Goal: Information Seeking & Learning: Learn about a topic

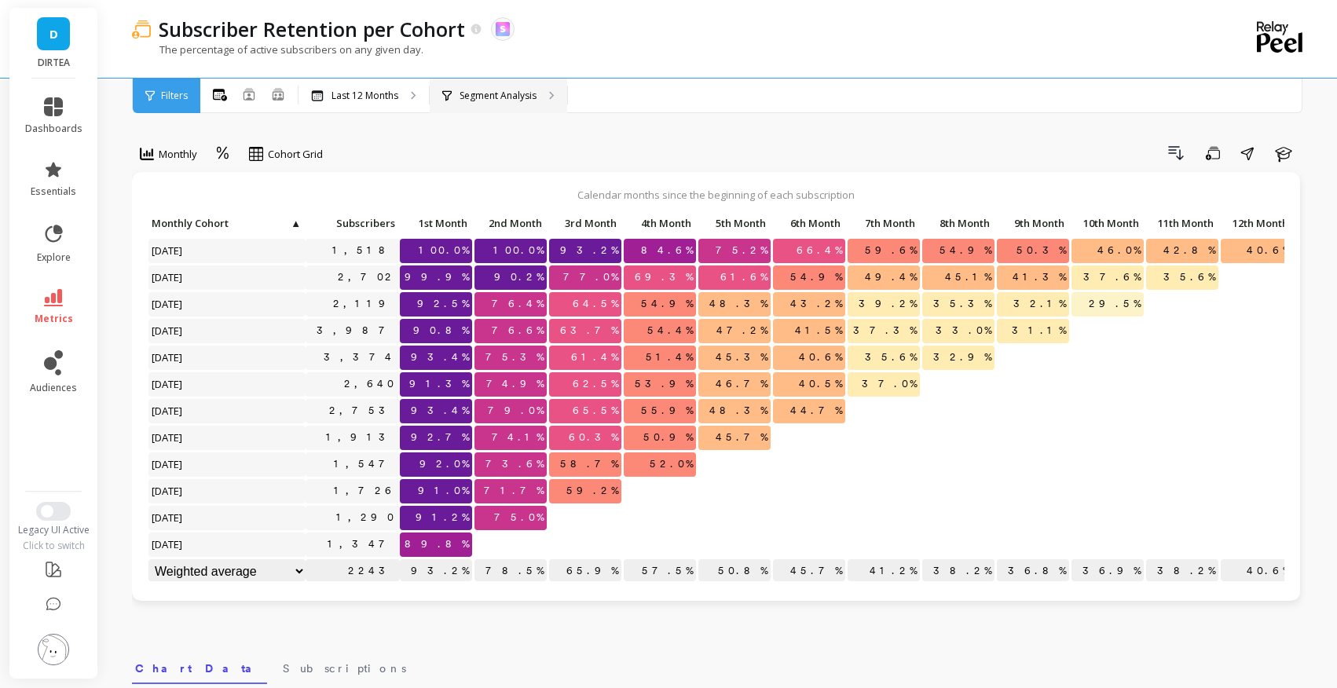
click at [466, 91] on p "Segment Analysis" at bounding box center [498, 96] width 77 height 13
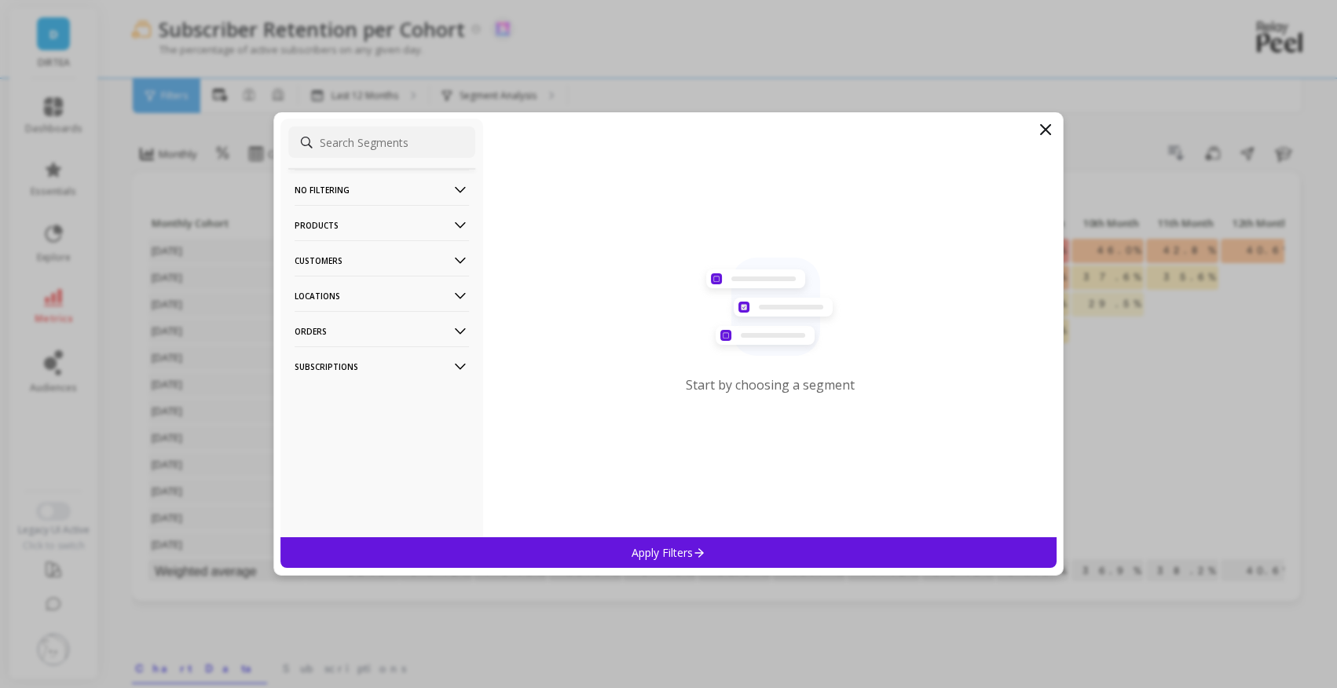
click at [424, 299] on p "Locations" at bounding box center [382, 296] width 174 height 40
click at [372, 353] on div "Countries" at bounding box center [381, 353] width 187 height 25
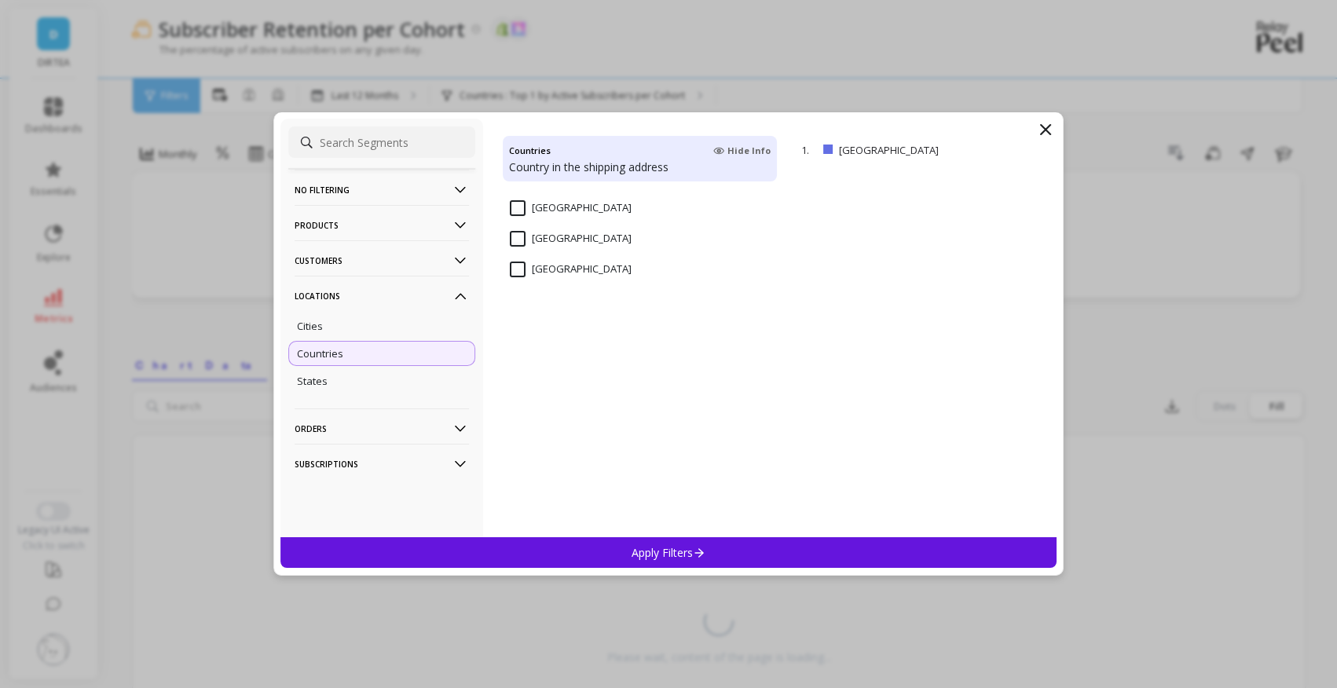
scroll to position [3648, 0]
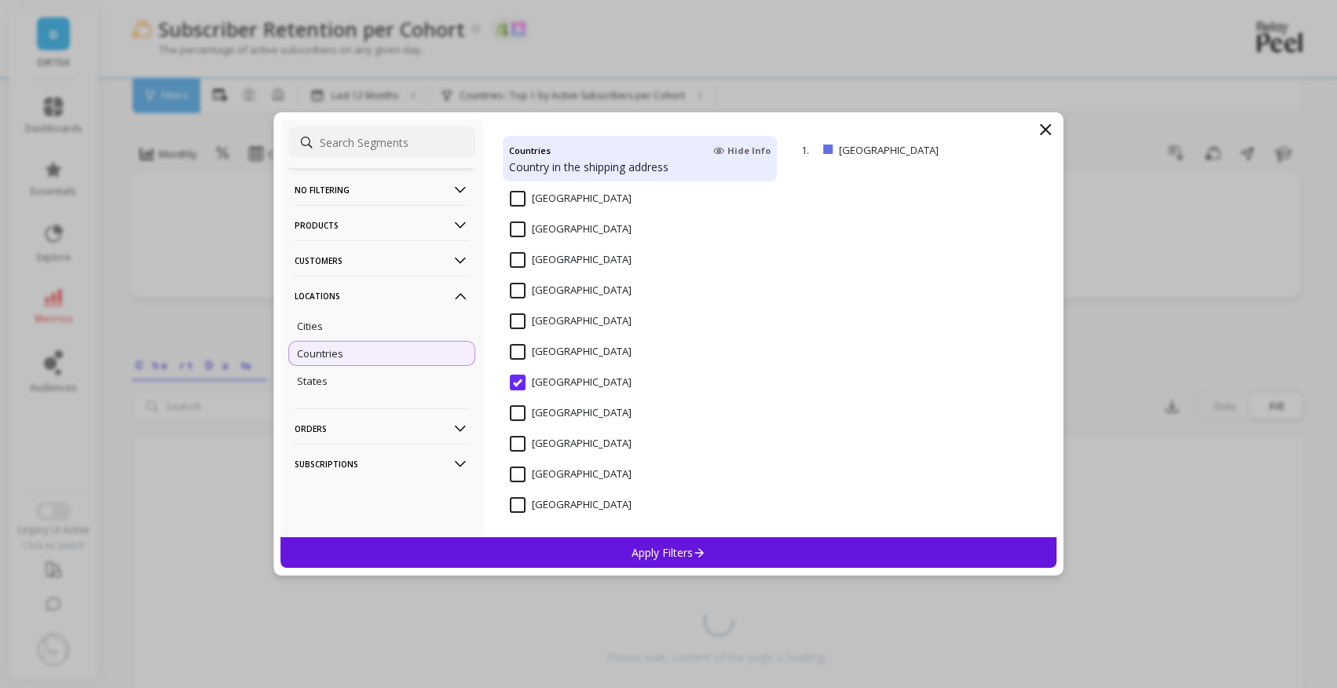
click at [541, 426] on span "[GEOGRAPHIC_DATA]" at bounding box center [571, 421] width 122 height 33
click at [541, 380] on Kingdom "[GEOGRAPHIC_DATA]" at bounding box center [571, 383] width 122 height 16
click at [536, 412] on States "[GEOGRAPHIC_DATA]" at bounding box center [571, 413] width 122 height 16
click at [645, 548] on p "Apply Filters" at bounding box center [669, 552] width 75 height 15
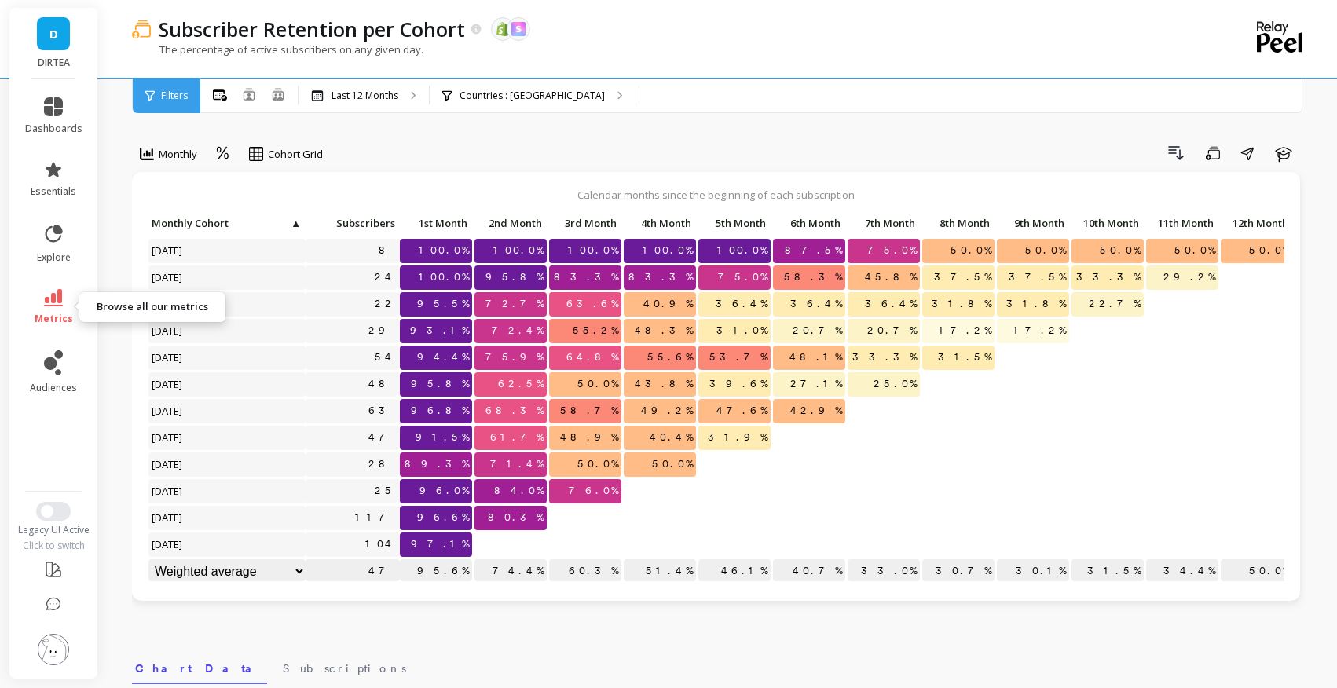
click at [48, 314] on span "metrics" at bounding box center [54, 319] width 39 height 13
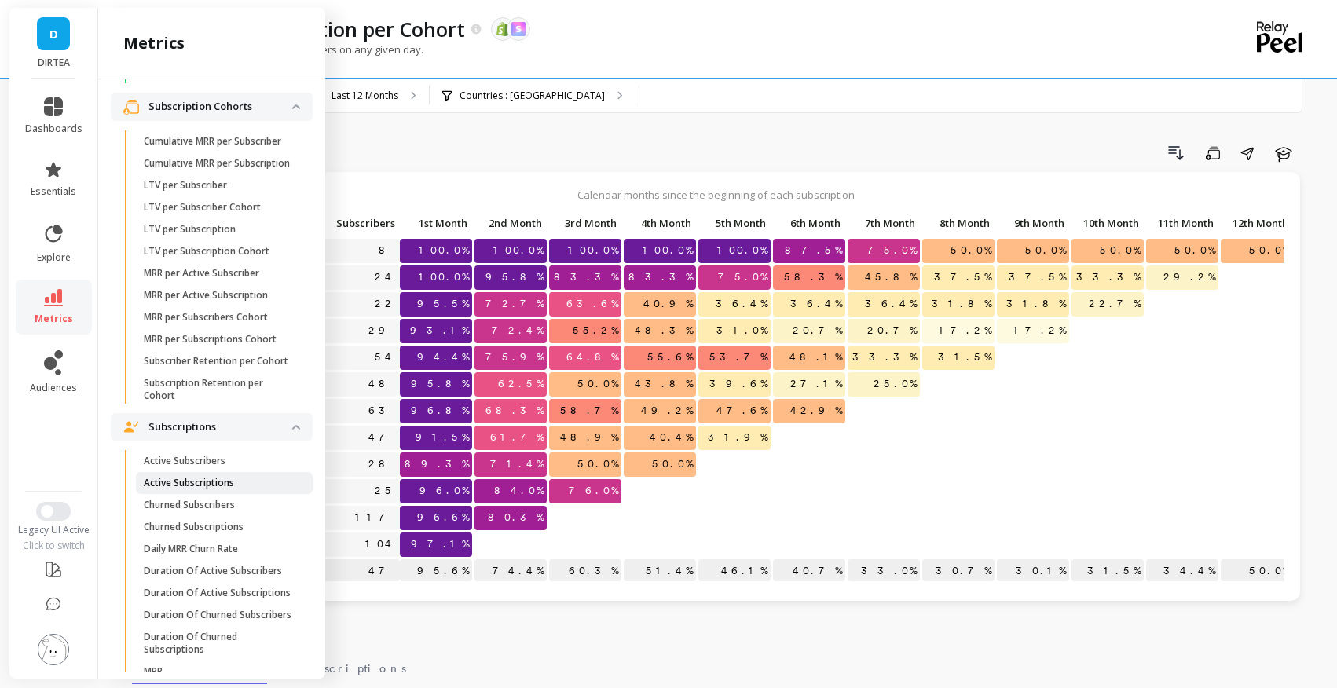
scroll to position [3887, 0]
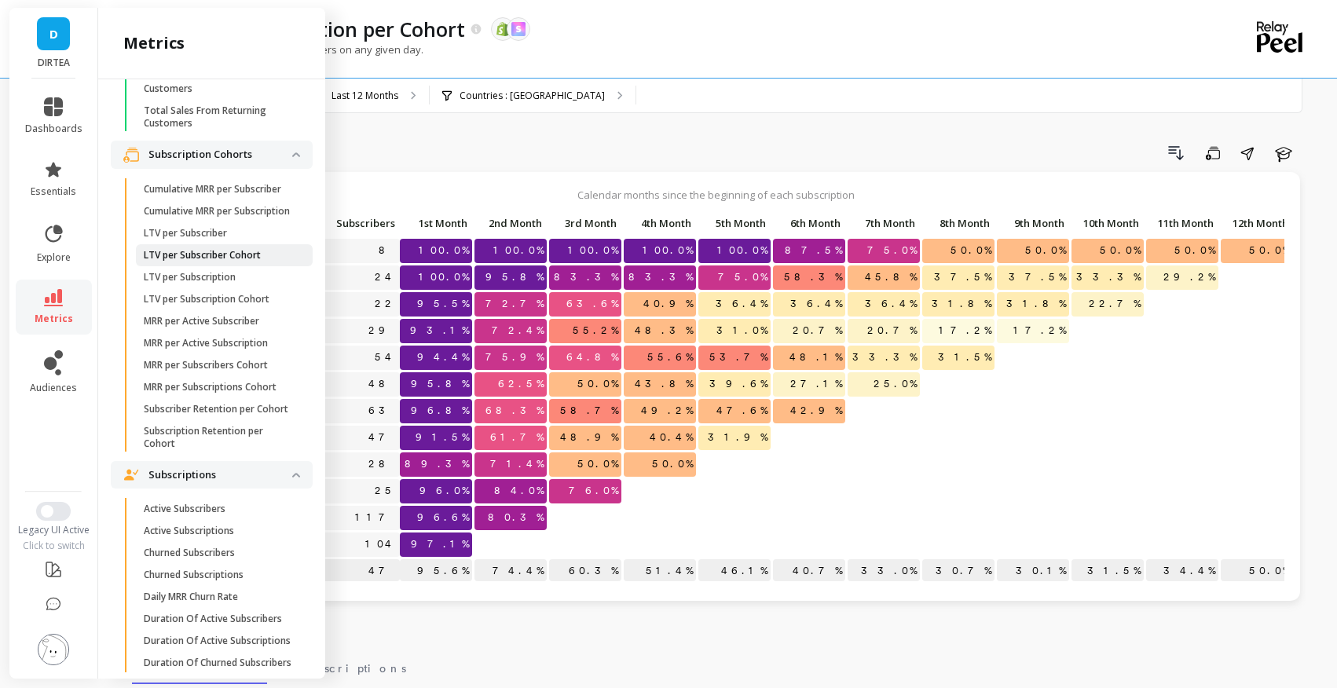
click at [217, 260] on p "LTV per Subscriber Cohort" at bounding box center [202, 255] width 117 height 13
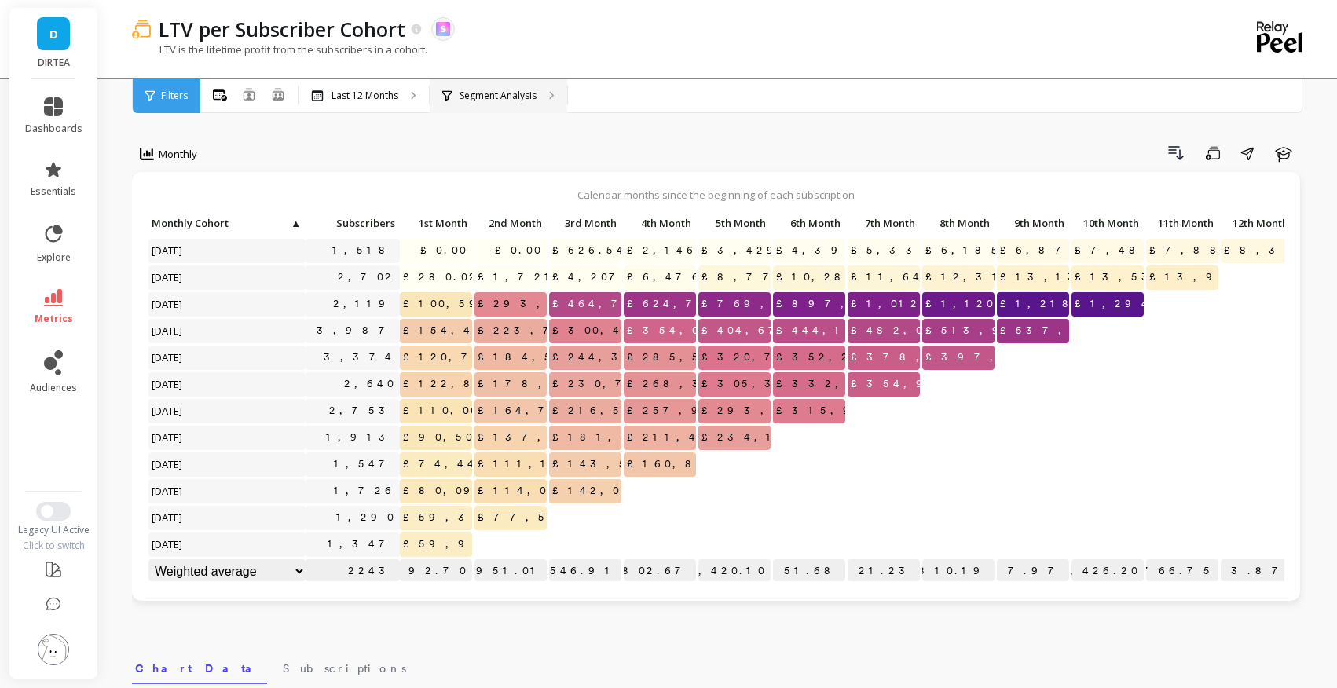
click at [457, 100] on div "Segment Analysis" at bounding box center [489, 96] width 94 height 13
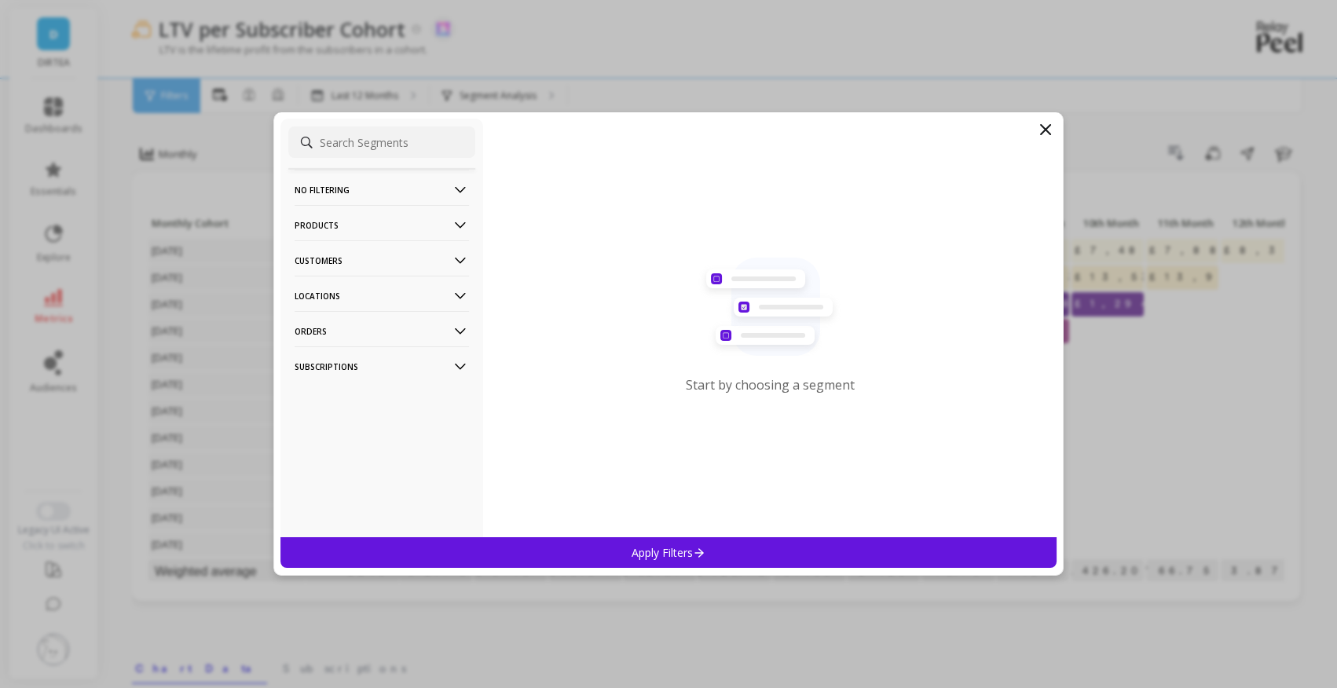
click at [380, 296] on p "Locations" at bounding box center [382, 296] width 174 height 40
click at [343, 362] on div "Countries" at bounding box center [381, 353] width 187 height 25
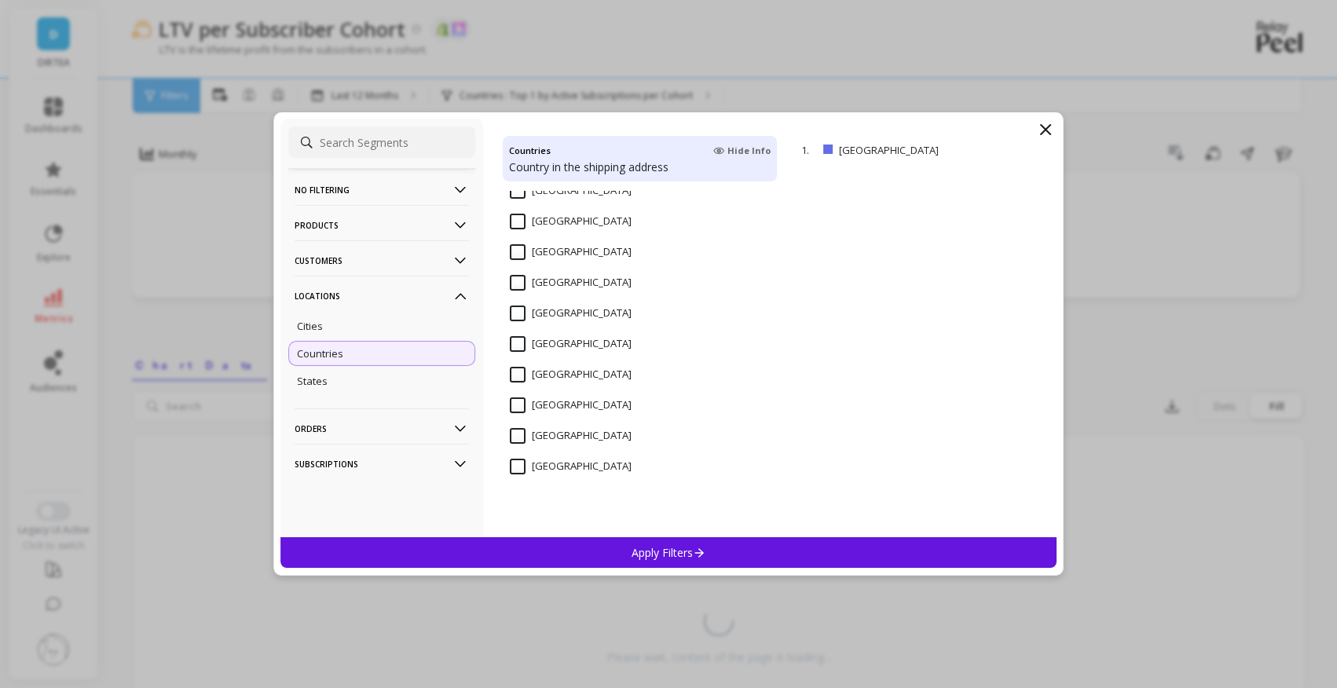
scroll to position [3648, 0]
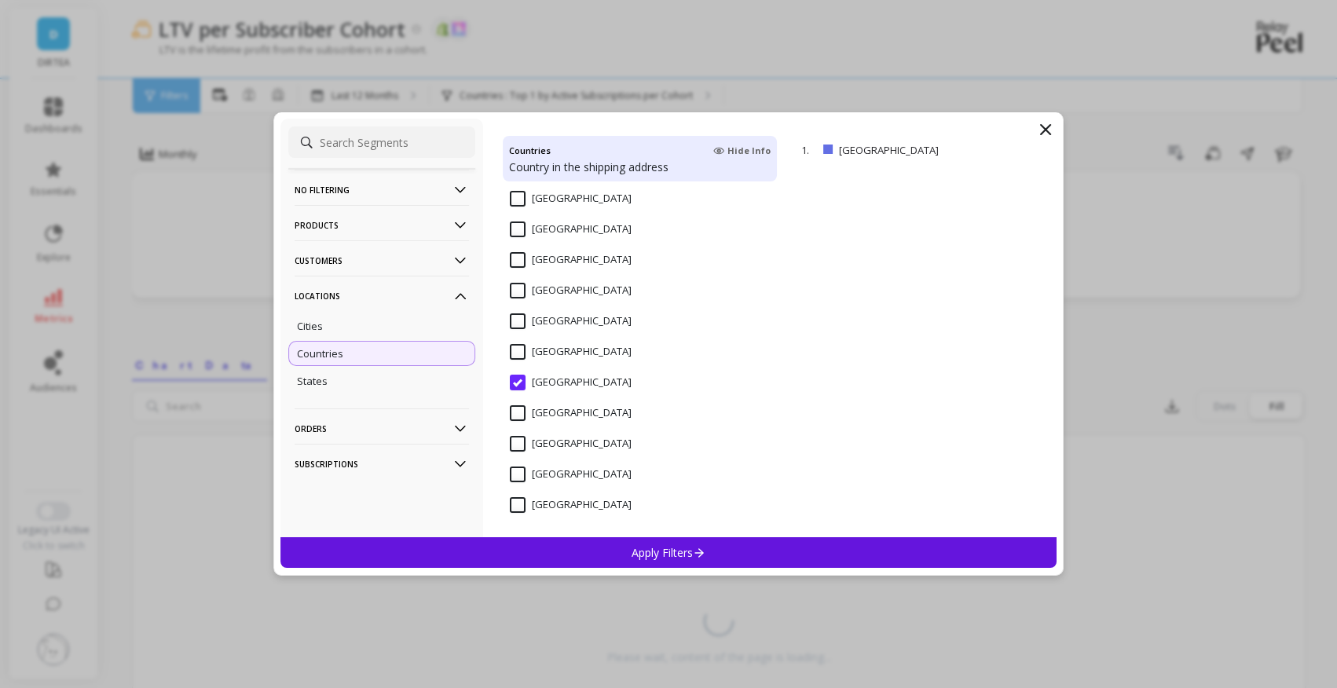
click at [546, 415] on States "[GEOGRAPHIC_DATA]" at bounding box center [571, 413] width 122 height 16
click at [652, 551] on p "Apply Filters" at bounding box center [669, 552] width 75 height 15
